Goal: Navigation & Orientation: Find specific page/section

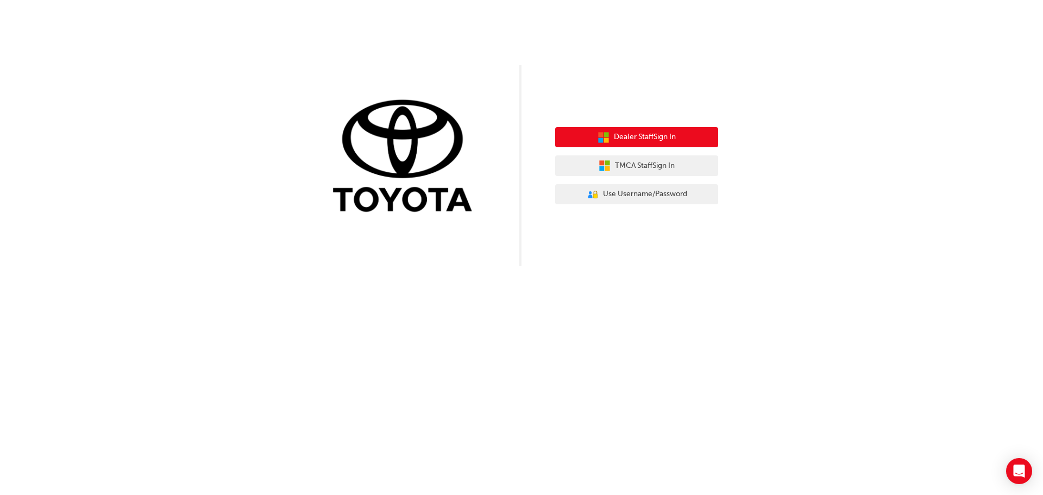
click at [619, 146] on button "Dealer Staff Sign In" at bounding box center [636, 137] width 163 height 21
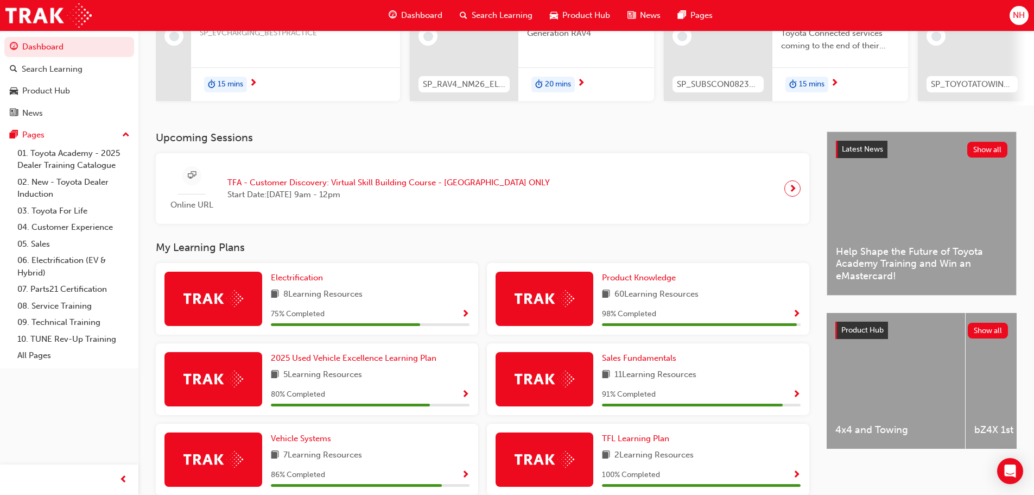
scroll to position [163, 0]
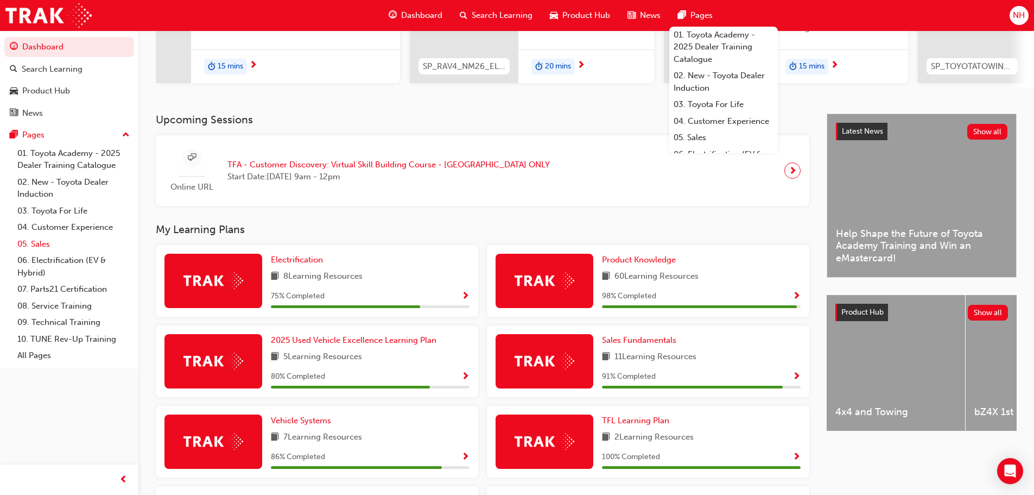
click at [25, 244] on link "05. Sales" at bounding box center [73, 244] width 121 height 17
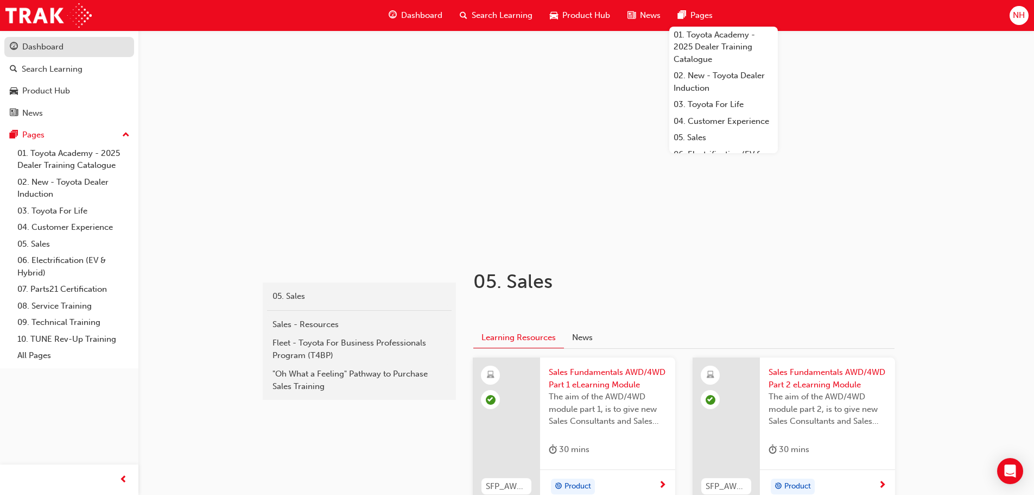
click at [67, 43] on div "Dashboard" at bounding box center [69, 47] width 119 height 14
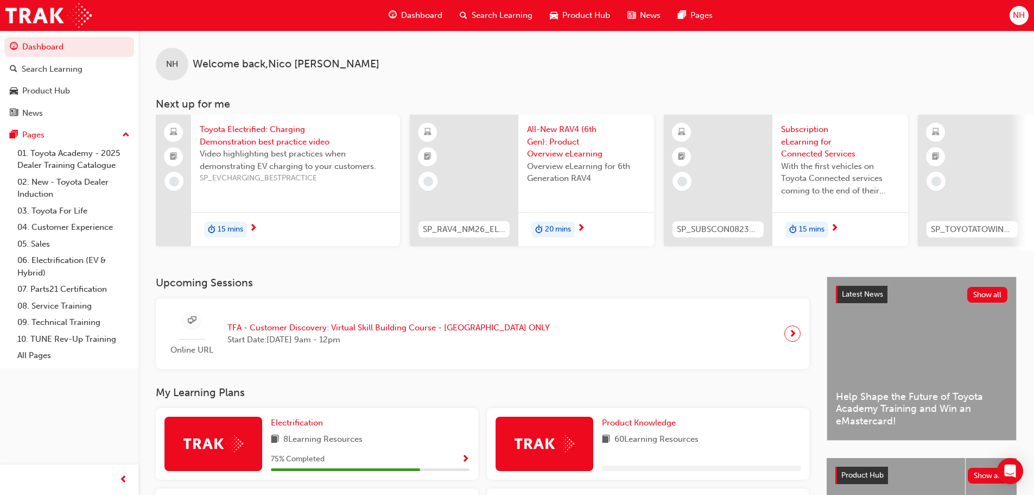
click at [398, 12] on div "Dashboard" at bounding box center [415, 15] width 71 height 22
click at [418, 12] on span "Dashboard" at bounding box center [421, 15] width 41 height 12
